Goal: Check status: Check status

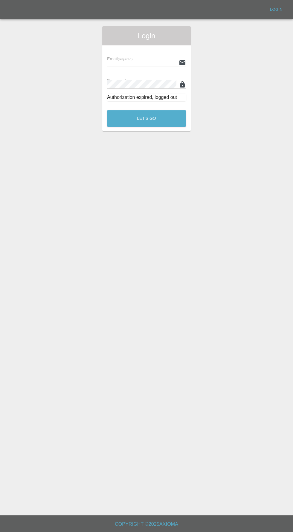
click at [125, 62] on input "text" at bounding box center [141, 62] width 69 height 9
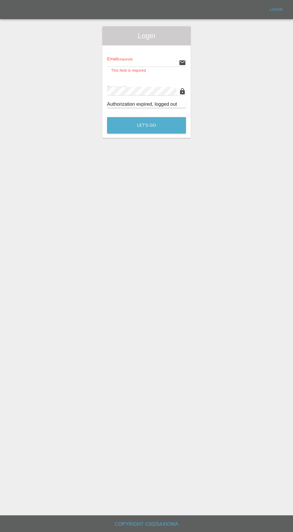
type input "[EMAIL_ADDRESS][DOMAIN_NAME]"
click at [107, 117] on button "Let's Go" at bounding box center [146, 125] width 79 height 16
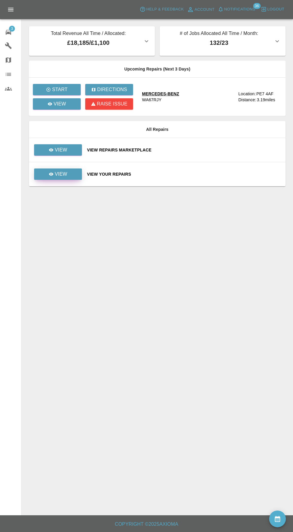
click at [51, 174] on icon at bounding box center [51, 174] width 4 height 3
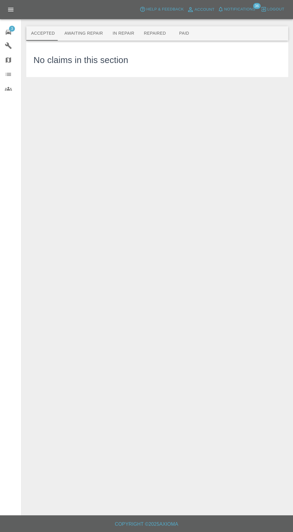
click at [73, 34] on button "Awaiting Repair" at bounding box center [83, 33] width 48 height 14
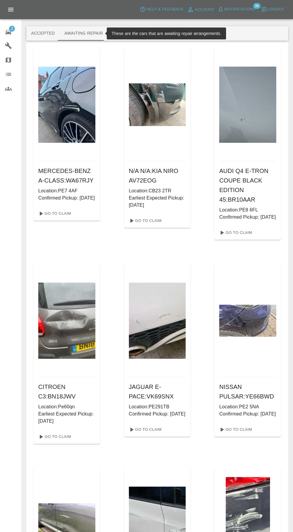
click at [120, 33] on button "In Repair" at bounding box center [123, 33] width 31 height 14
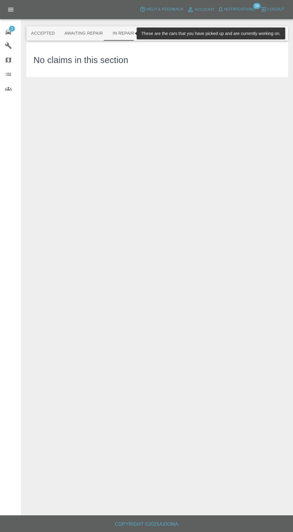
click at [148, 33] on button "Repaired" at bounding box center [155, 33] width 32 height 14
click at [178, 36] on button "Paid" at bounding box center [184, 33] width 27 height 14
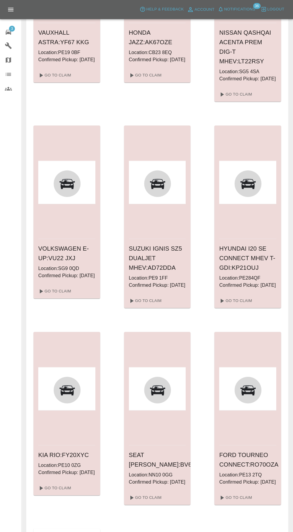
scroll to position [776, 0]
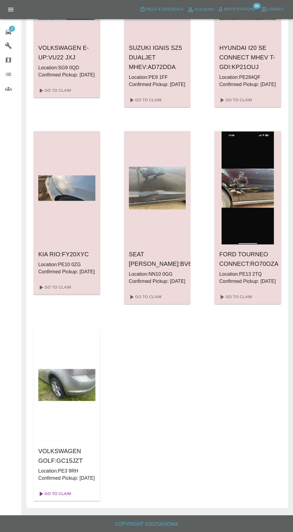
click at [65, 497] on link "Go To Claim" at bounding box center [54, 494] width 37 height 10
